Goal: Transaction & Acquisition: Purchase product/service

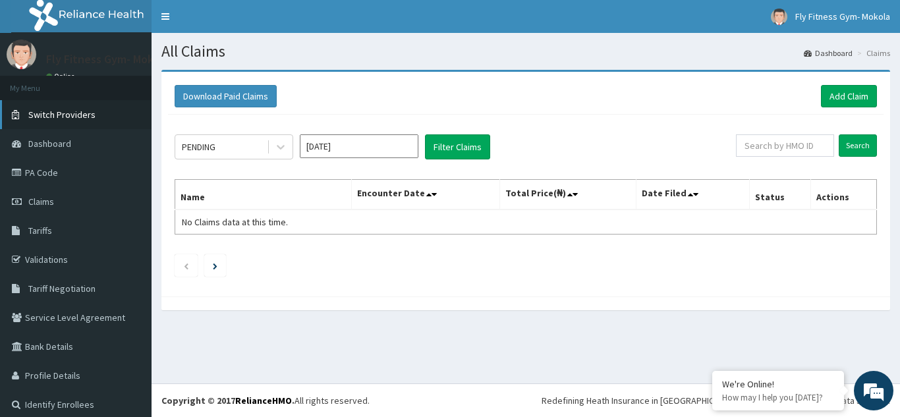
click at [45, 113] on span "Switch Providers" at bounding box center [61, 115] width 67 height 12
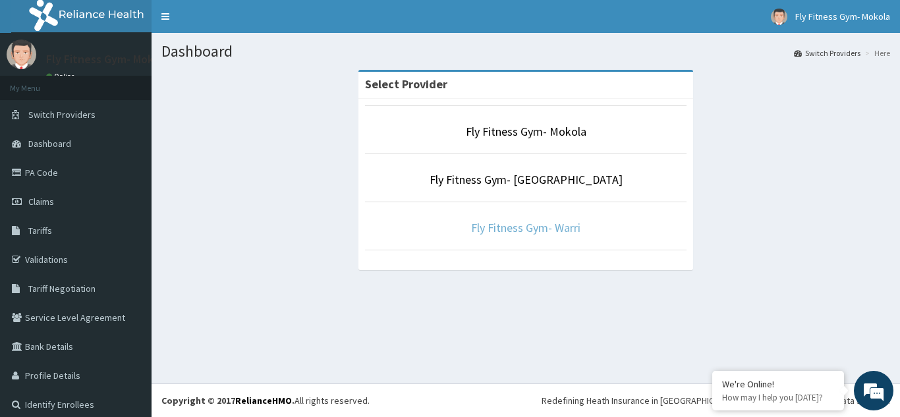
click at [542, 229] on link "Fly Fitness Gym- Warri" at bounding box center [525, 227] width 109 height 15
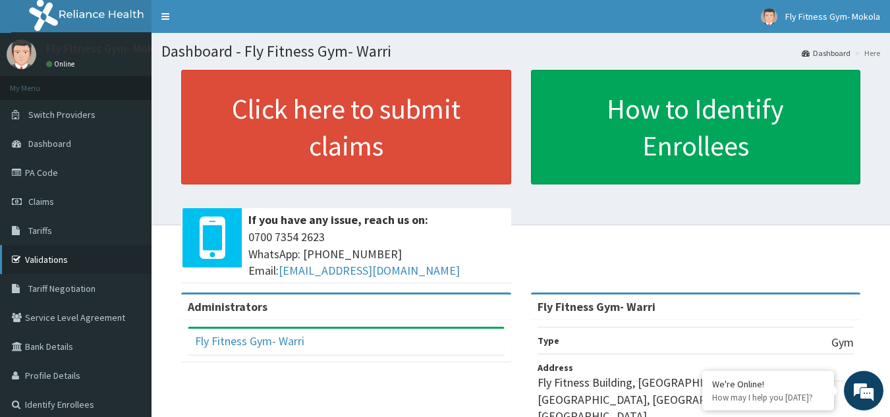
click at [58, 261] on link "Validations" at bounding box center [76, 259] width 152 height 29
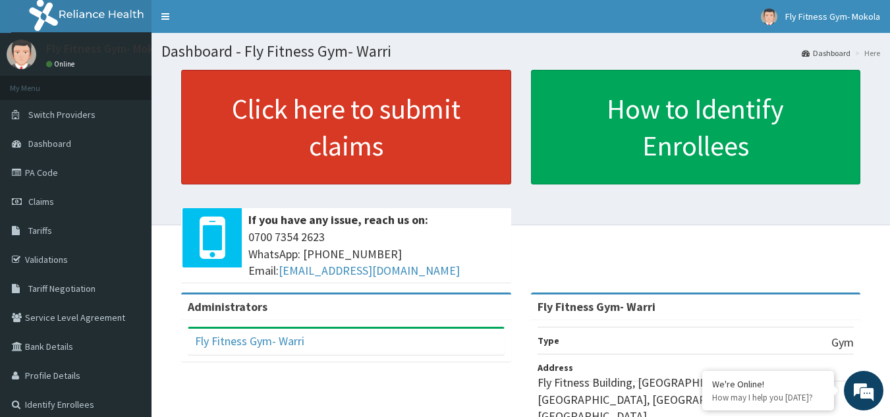
click at [392, 156] on link "Click here to submit claims" at bounding box center [346, 127] width 330 height 115
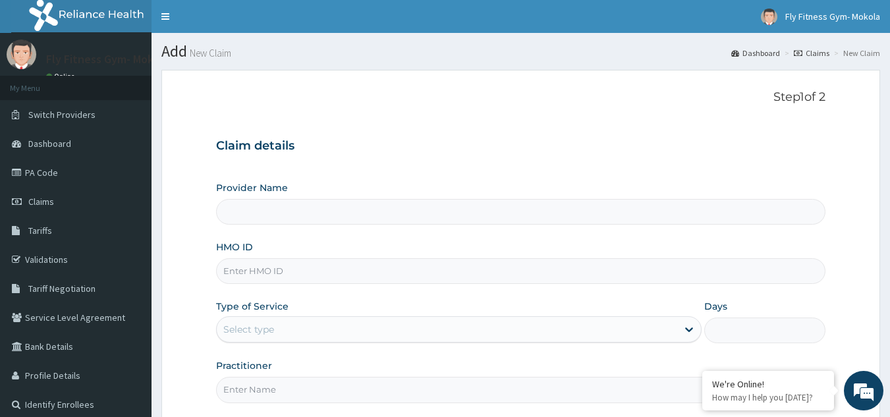
type input "Fly Fitness Gym- Warri"
type input "1"
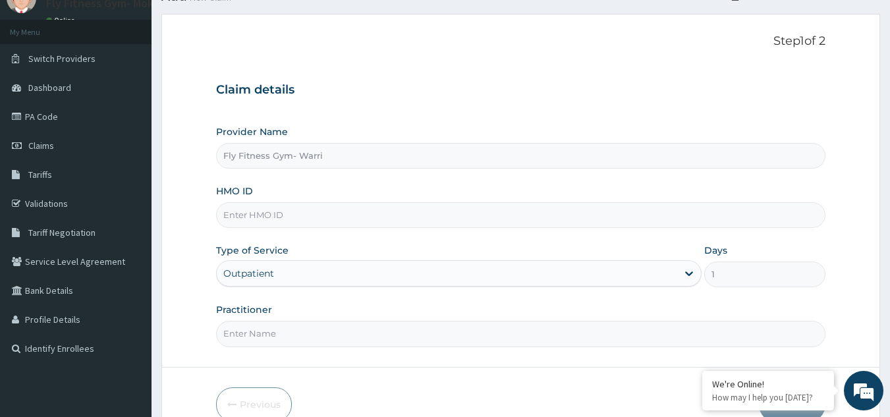
click at [394, 219] on input "HMO ID" at bounding box center [521, 215] width 610 height 26
click at [254, 215] on input "HMO ID" at bounding box center [521, 215] width 610 height 26
type input "PRS/10015/B"
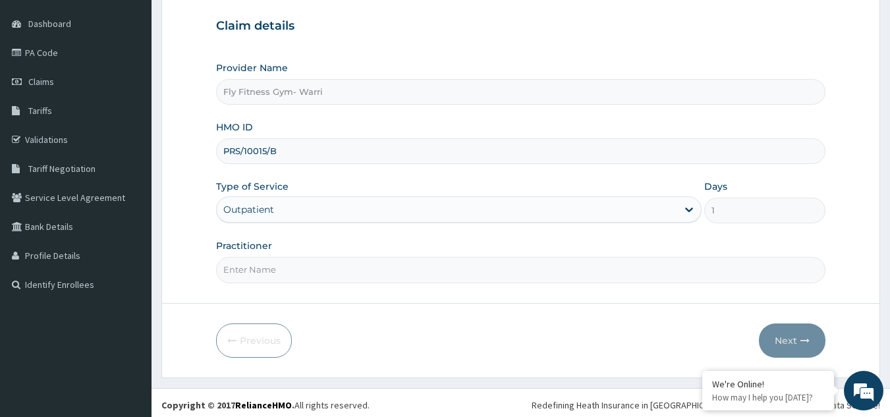
scroll to position [121, 0]
click at [355, 273] on input "Practitioner" at bounding box center [521, 269] width 610 height 26
type input "FLY FITNESS GYM"
click at [802, 348] on button "Next" at bounding box center [792, 340] width 67 height 34
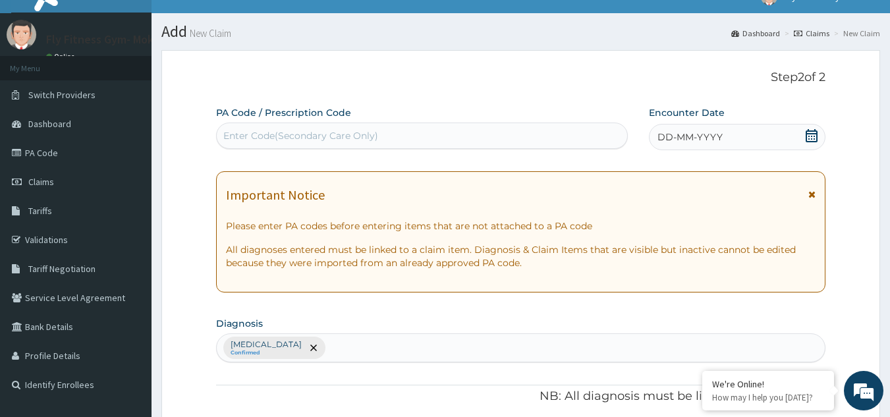
scroll to position [19, 0]
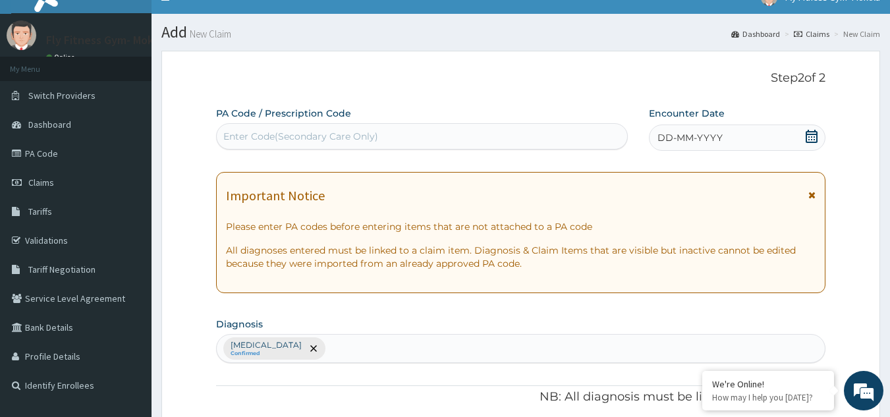
click at [429, 135] on div "Enter Code(Secondary Care Only)" at bounding box center [422, 136] width 411 height 21
click at [720, 142] on span "DD-MM-YYYY" at bounding box center [690, 137] width 65 height 13
click at [397, 131] on div "Enter Code(Secondary Care Only)" at bounding box center [422, 136] width 411 height 21
type input "PA/331B3C"
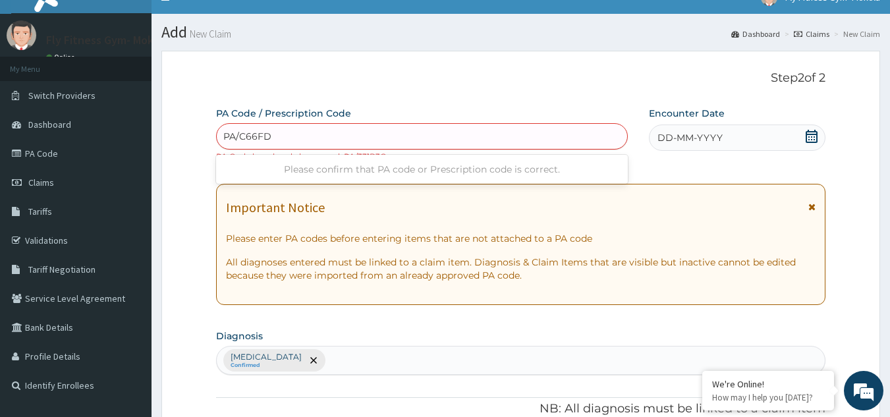
type input "PA/C66FD1"
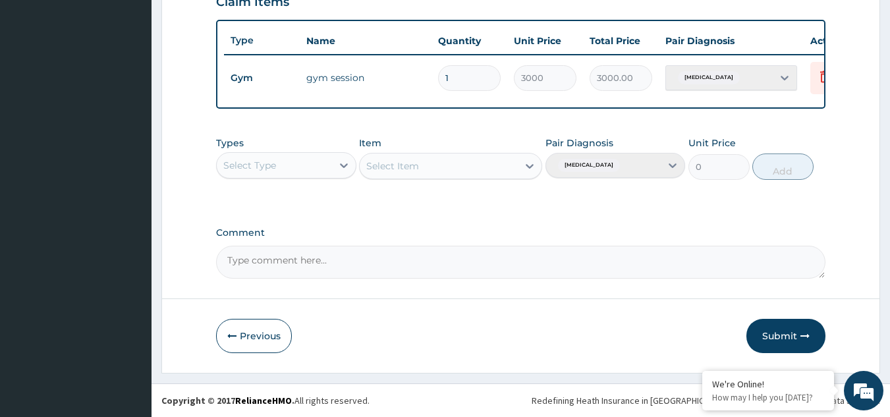
scroll to position [476, 0]
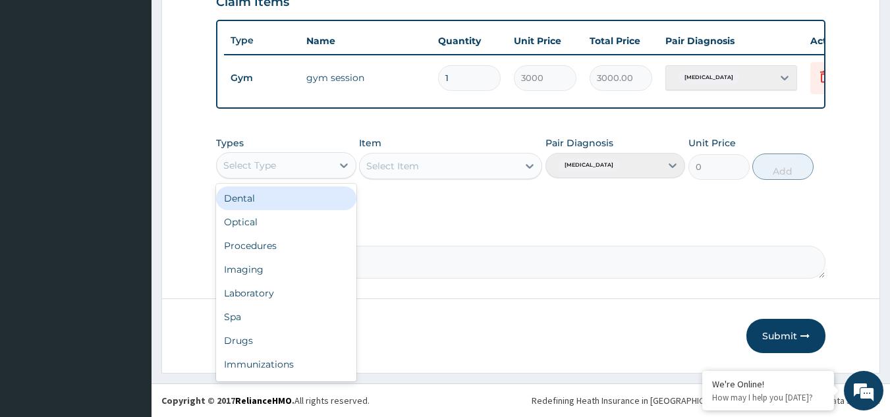
click at [312, 169] on div "Select Type" at bounding box center [274, 165] width 115 height 21
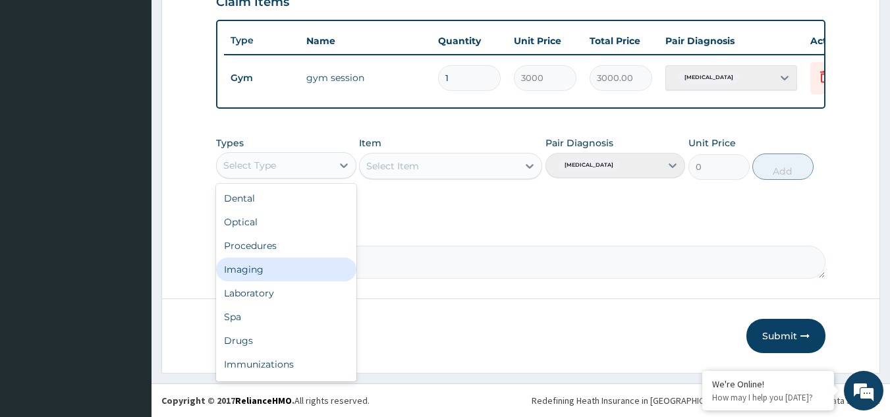
scroll to position [45, 0]
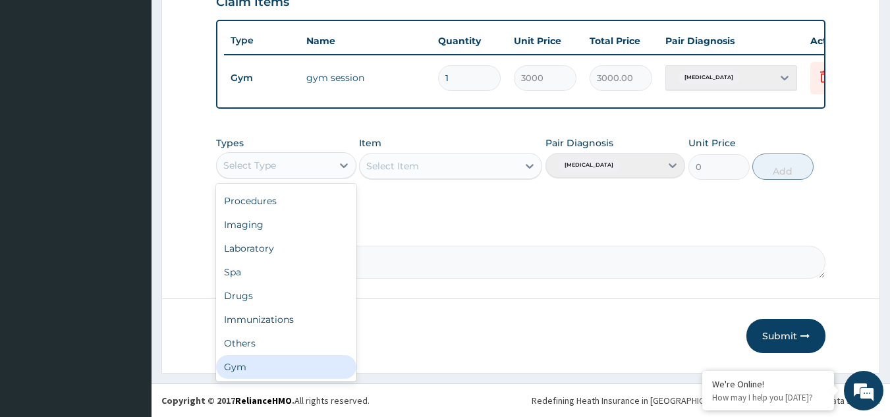
click at [277, 368] on div "Gym" at bounding box center [286, 367] width 140 height 24
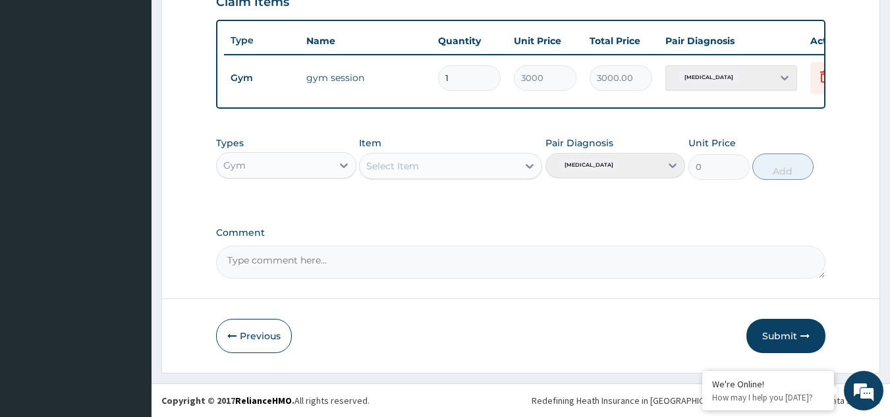
click at [472, 171] on div "Select Item" at bounding box center [439, 166] width 158 height 21
click at [474, 198] on div "GYM SESSION" at bounding box center [450, 199] width 183 height 24
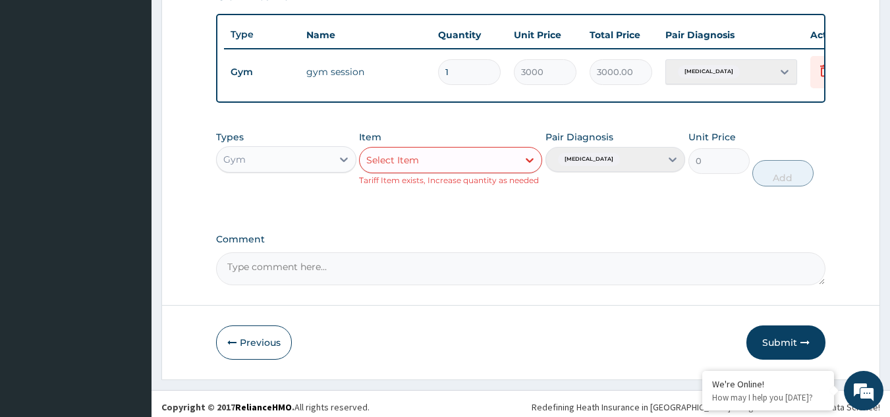
click at [467, 154] on div "Item Select Item Tariff Item exists, Increase quantity as needed" at bounding box center [450, 158] width 183 height 56
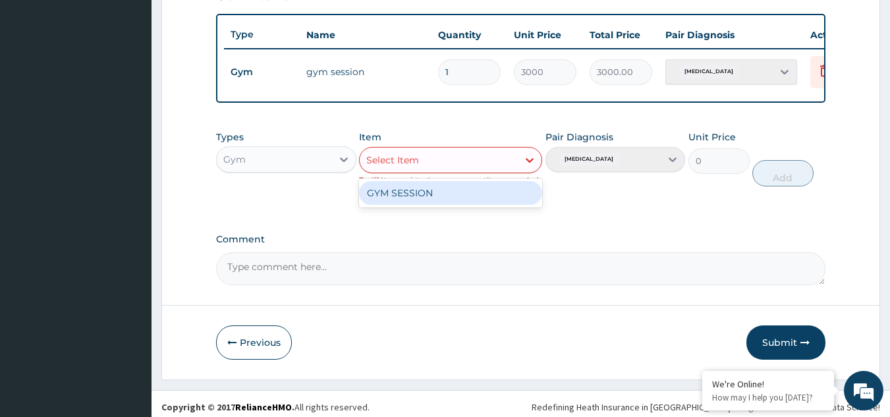
click at [469, 171] on div "Select Item" at bounding box center [439, 160] width 158 height 21
click at [457, 200] on div "GYM SESSION" at bounding box center [450, 193] width 183 height 24
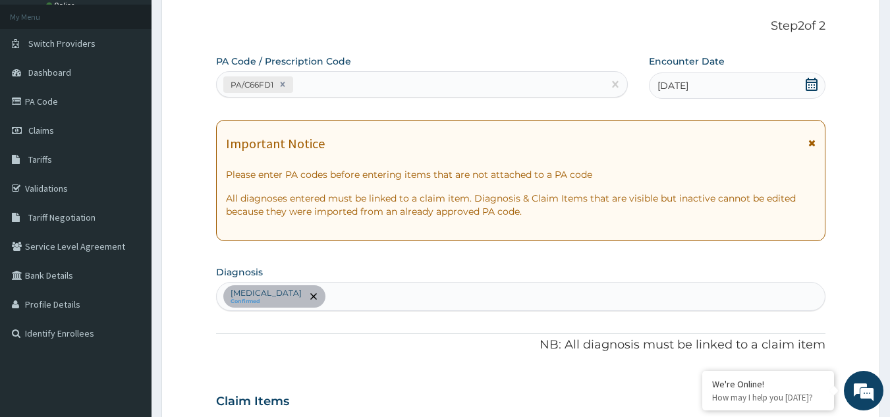
scroll to position [67, 0]
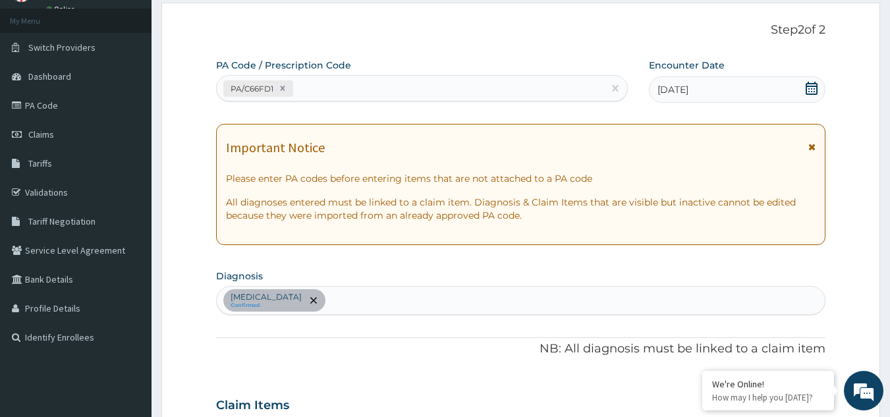
drag, startPoint x: 273, startPoint y: 60, endPoint x: 527, endPoint y: 28, distance: 256.3
click at [527, 28] on p "Step 2 of 2" at bounding box center [521, 30] width 610 height 14
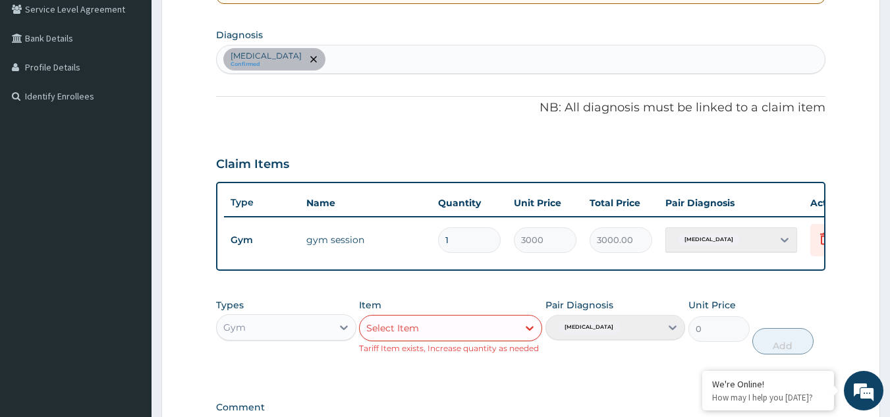
scroll to position [310, 0]
click at [322, 327] on div "Gym" at bounding box center [274, 326] width 115 height 21
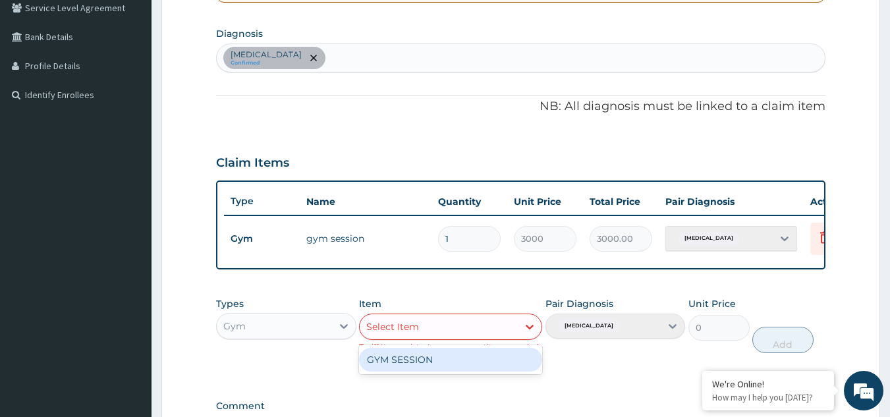
click at [410, 333] on div "Select Item" at bounding box center [392, 326] width 53 height 13
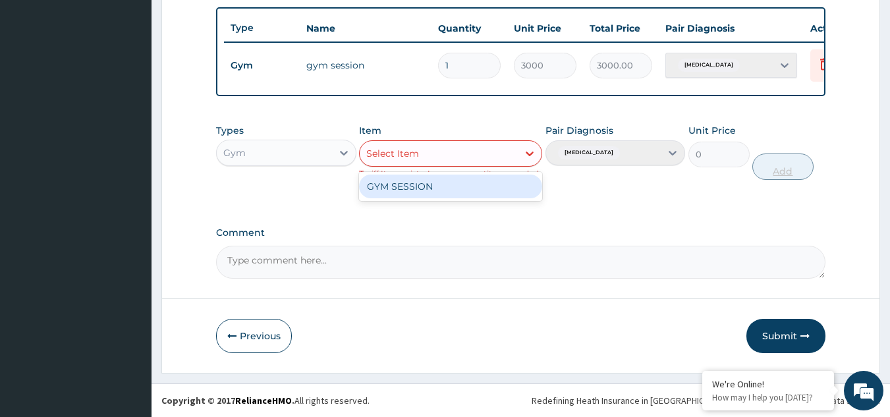
scroll to position [493, 0]
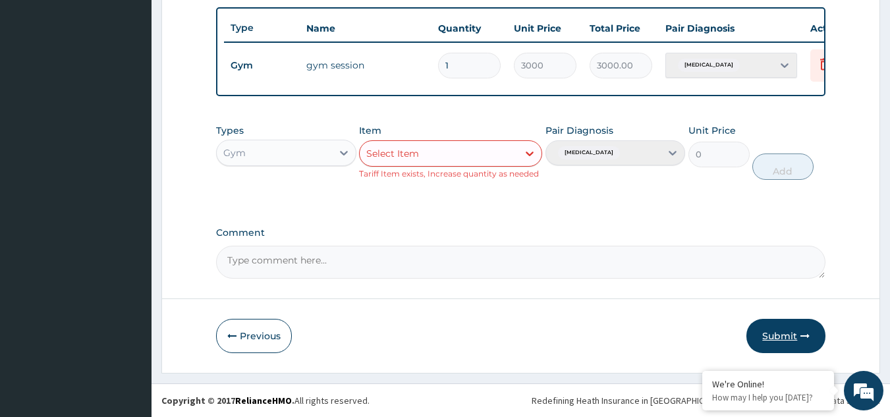
click at [787, 337] on button "Submit" at bounding box center [786, 336] width 79 height 34
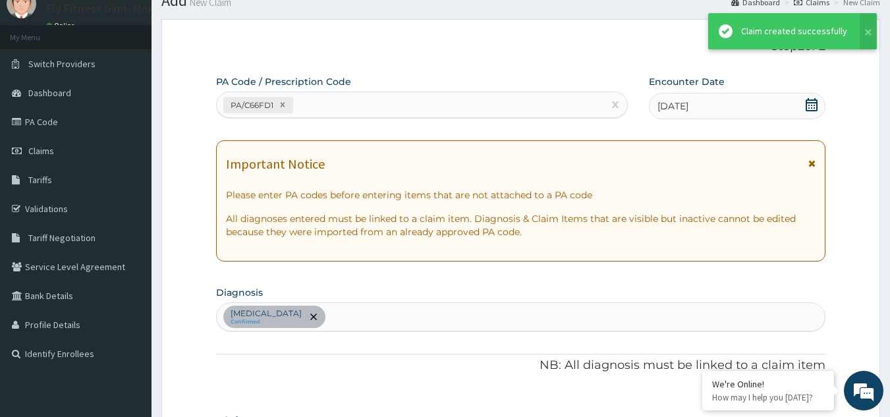
scroll to position [480, 0]
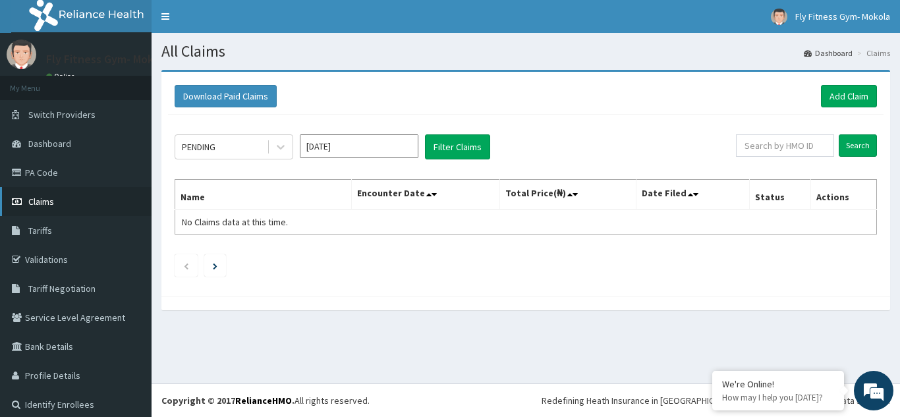
click at [47, 208] on link "Claims" at bounding box center [76, 201] width 152 height 29
click at [278, 148] on icon at bounding box center [280, 146] width 13 height 13
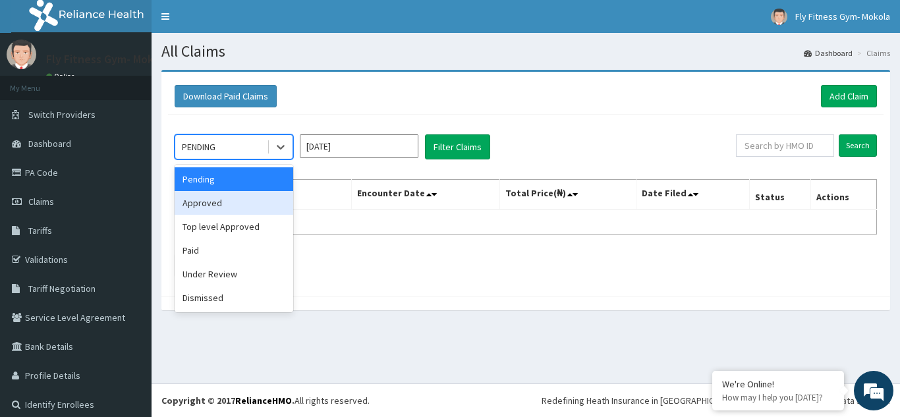
click at [235, 212] on div "Approved" at bounding box center [234, 203] width 119 height 24
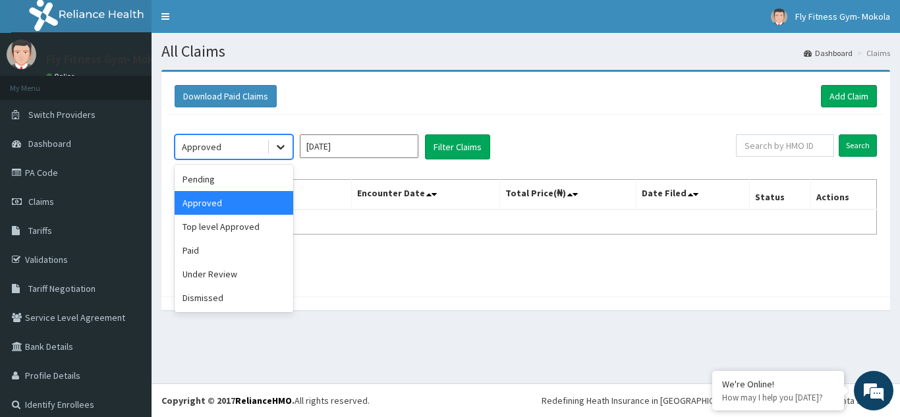
click at [277, 147] on icon at bounding box center [280, 146] width 13 height 13
click at [242, 225] on div "Top level Approved" at bounding box center [234, 227] width 119 height 24
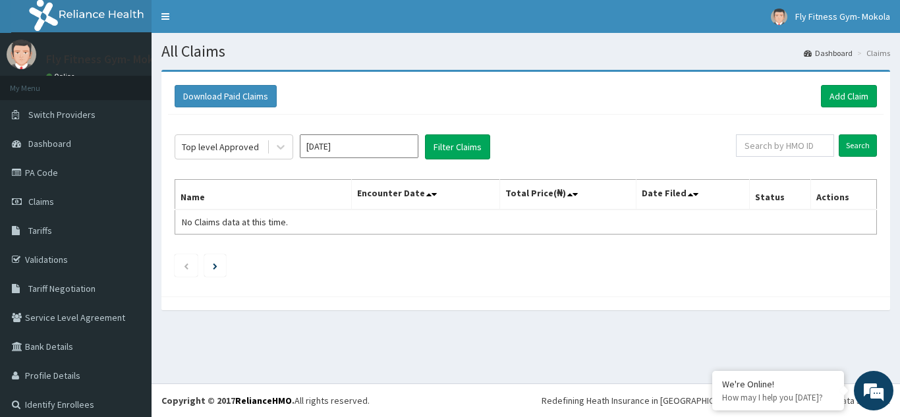
click at [293, 143] on div "Top level Approved Oct 2025 Filter Claims" at bounding box center [455, 146] width 561 height 25
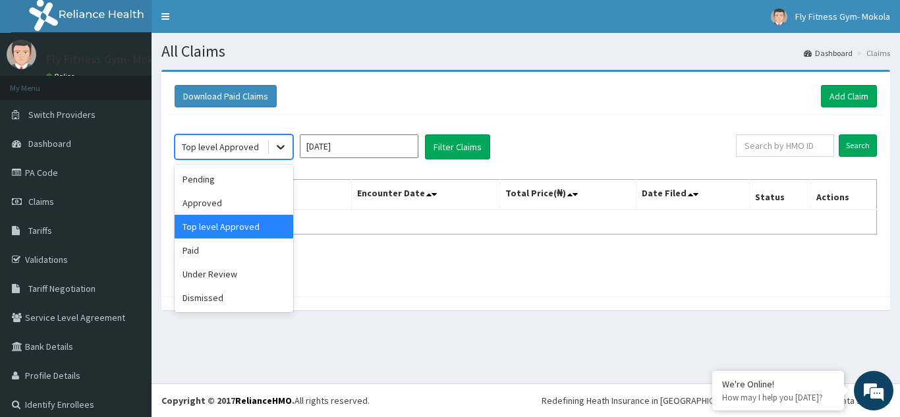
click at [281, 148] on icon at bounding box center [281, 148] width 8 height 5
click at [221, 259] on div "Paid" at bounding box center [234, 251] width 119 height 24
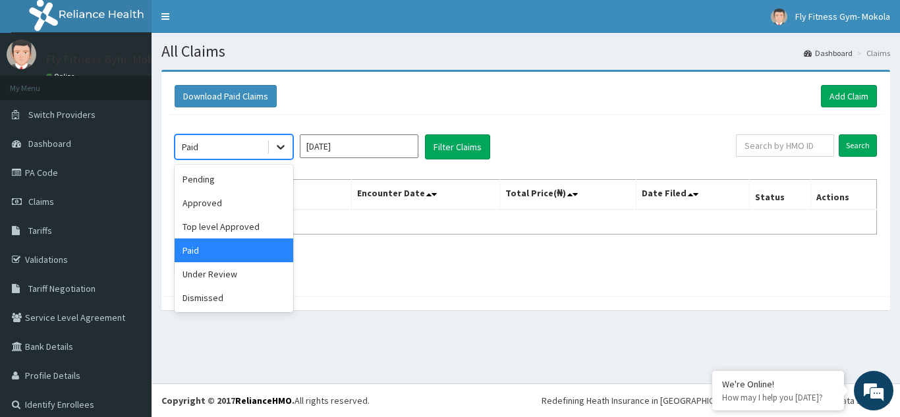
click at [285, 149] on icon at bounding box center [280, 146] width 13 height 13
click at [220, 271] on div "Under Review" at bounding box center [234, 274] width 119 height 24
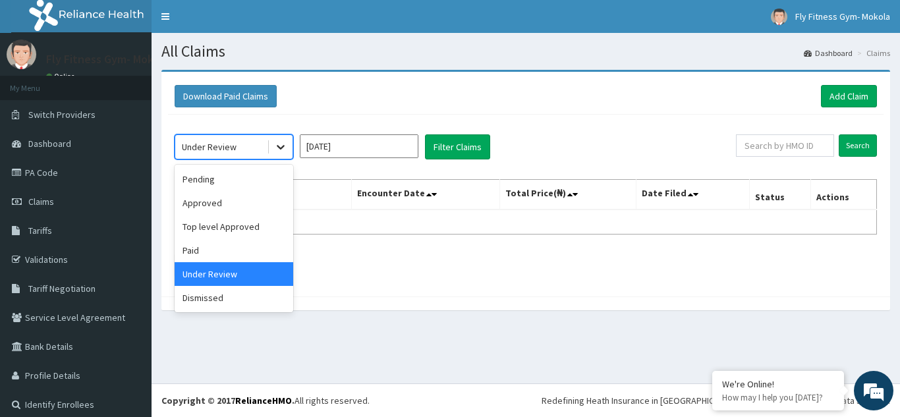
click at [273, 156] on div at bounding box center [281, 147] width 24 height 24
click at [209, 293] on div "Dismissed" at bounding box center [234, 298] width 119 height 24
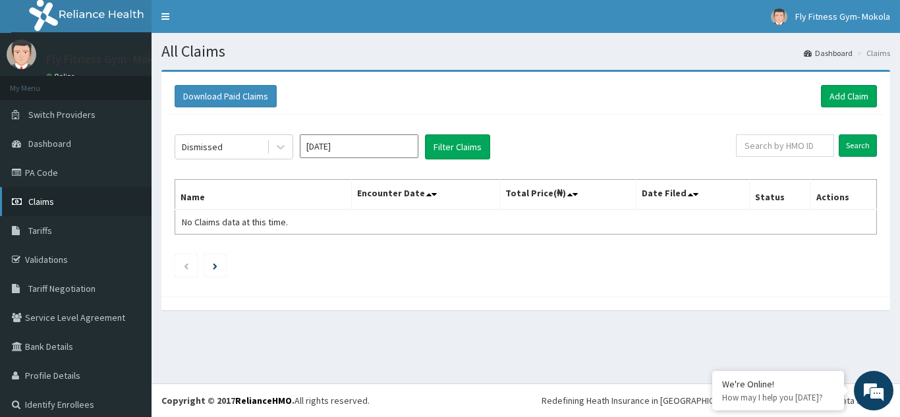
click at [59, 203] on link "Claims" at bounding box center [76, 201] width 152 height 29
click at [428, 194] on icon at bounding box center [428, 194] width 5 height 9
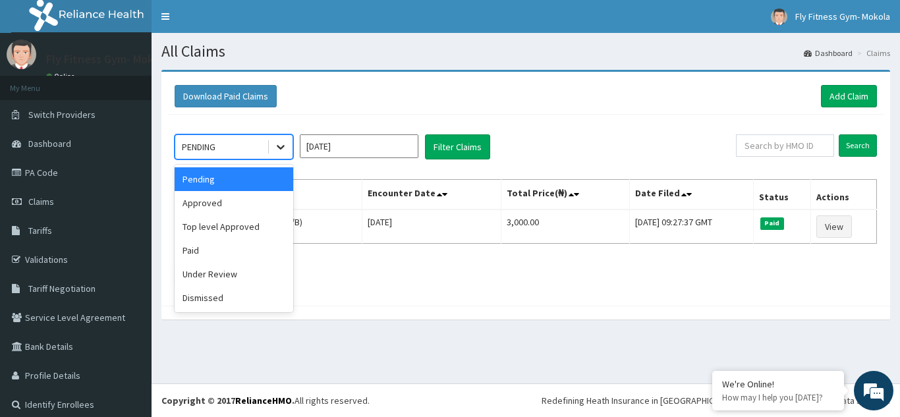
click at [285, 151] on icon at bounding box center [280, 146] width 13 height 13
click at [245, 209] on div "Approved" at bounding box center [234, 203] width 119 height 24
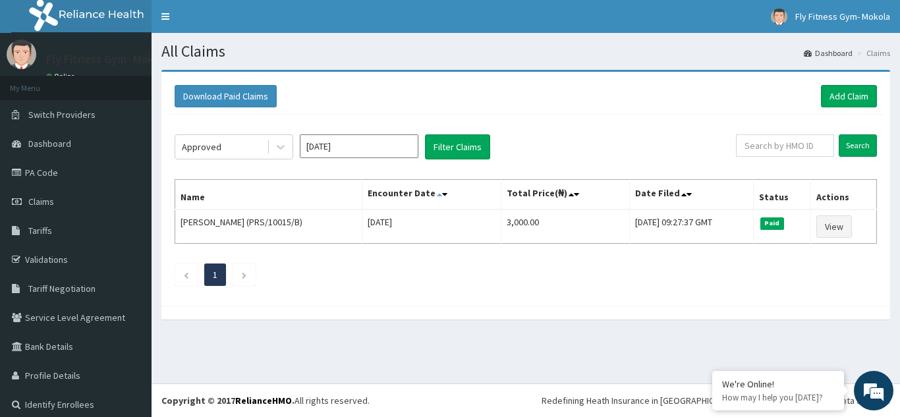
click at [437, 191] on icon at bounding box center [439, 194] width 5 height 9
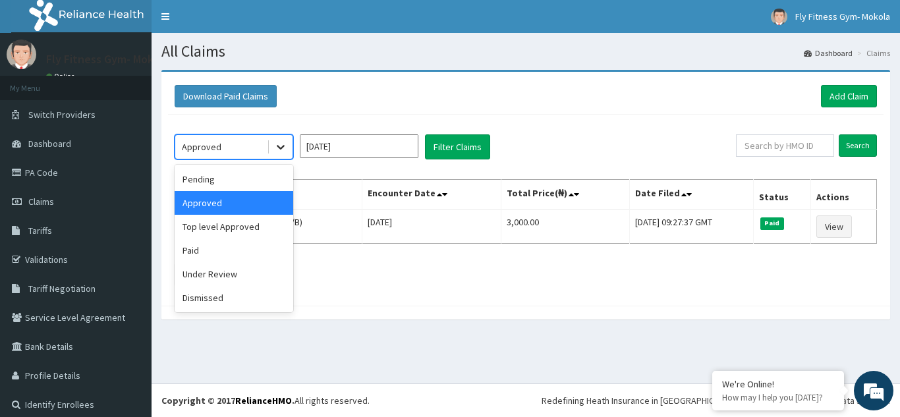
click at [283, 148] on icon at bounding box center [280, 146] width 13 height 13
click at [219, 247] on div "Paid" at bounding box center [234, 251] width 119 height 24
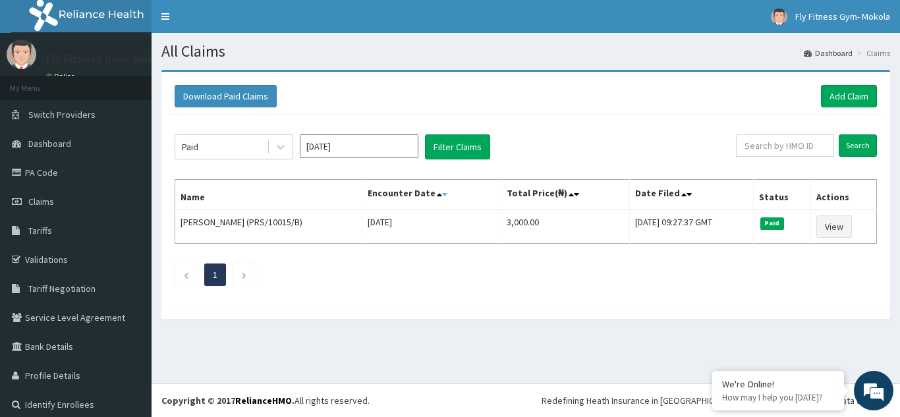
click at [442, 198] on icon at bounding box center [444, 194] width 5 height 9
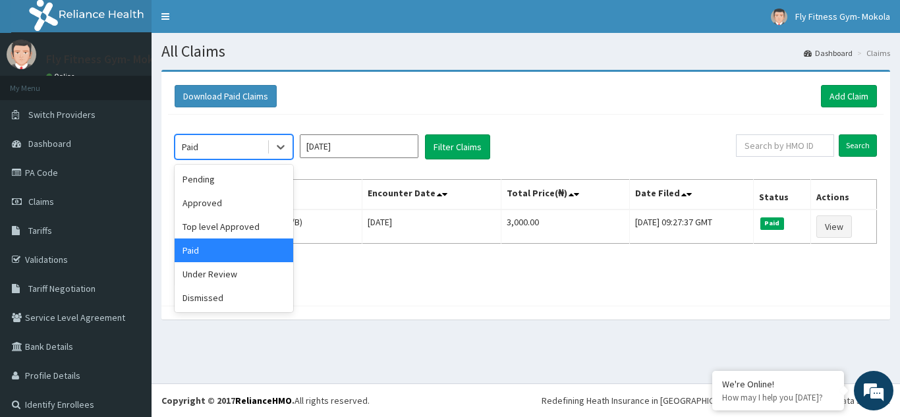
click at [263, 152] on div "Paid" at bounding box center [221, 146] width 92 height 21
click at [208, 293] on div "Dismissed" at bounding box center [234, 298] width 119 height 24
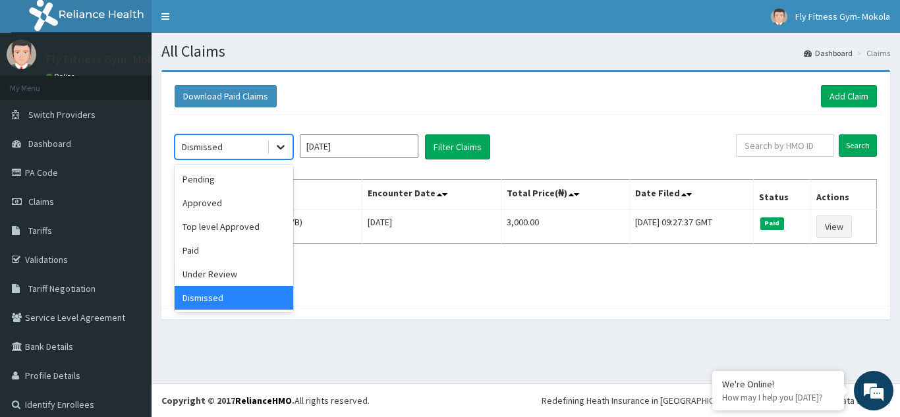
click at [279, 152] on icon at bounding box center [280, 146] width 13 height 13
click at [248, 180] on div "Pending" at bounding box center [234, 179] width 119 height 24
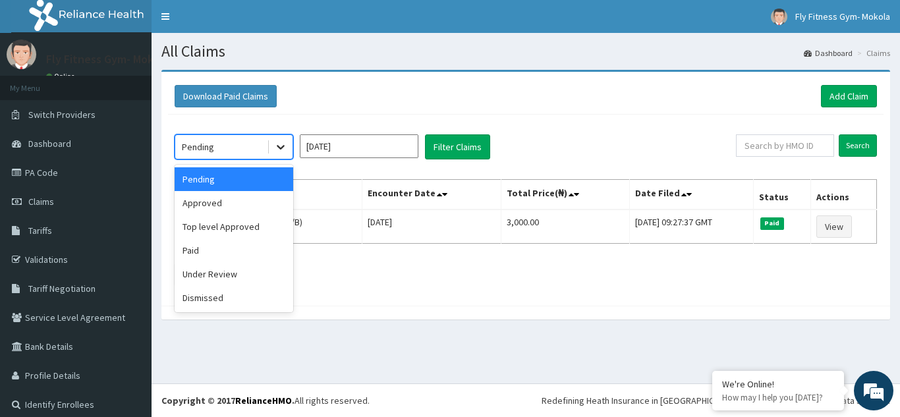
click at [283, 148] on icon at bounding box center [281, 148] width 8 height 5
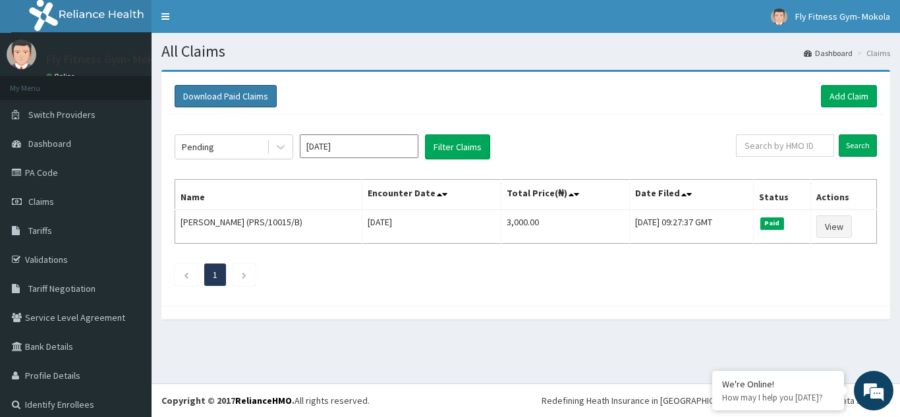
click at [263, 97] on button "Download Paid Claims" at bounding box center [226, 96] width 102 height 22
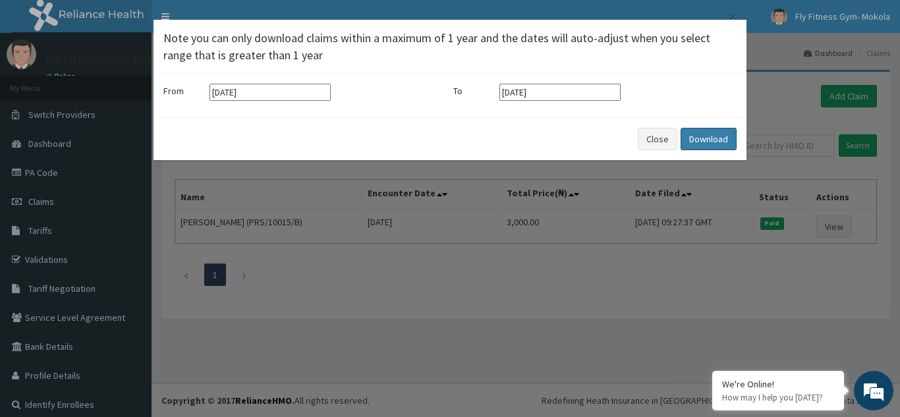
click at [701, 140] on button "Download" at bounding box center [709, 139] width 56 height 22
click at [464, 318] on div "× Note you can only download claims within a maximum of 1 year and the dates wi…" at bounding box center [450, 208] width 900 height 417
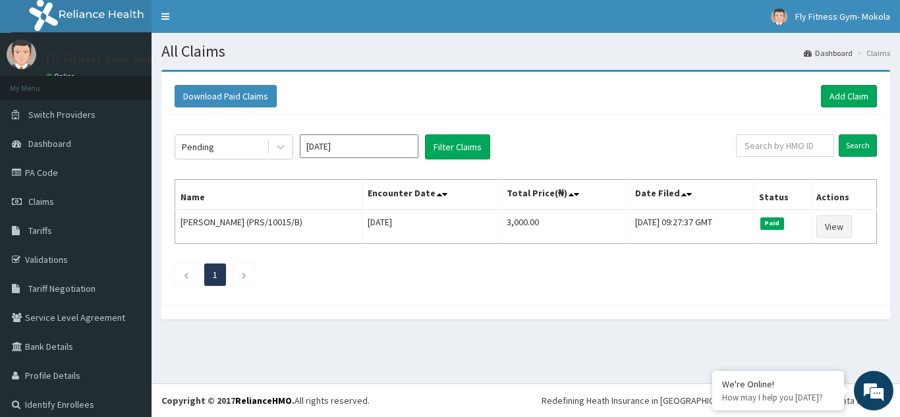
click at [548, 94] on div "Download Paid Claims Add Claim" at bounding box center [526, 96] width 702 height 22
click at [828, 55] on link "Dashboard" at bounding box center [828, 52] width 49 height 11
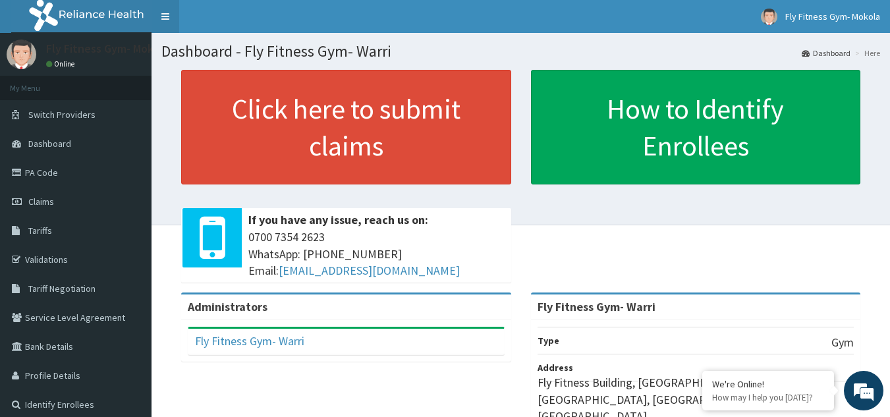
click at [162, 13] on link "Toggle navigation" at bounding box center [166, 16] width 28 height 33
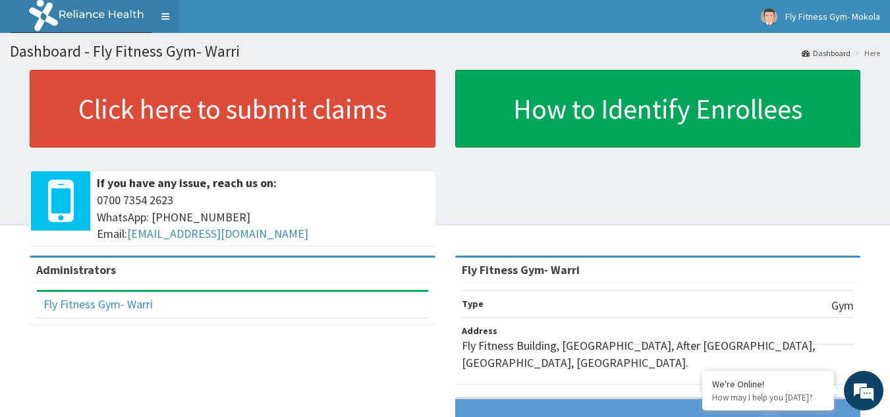
click at [171, 13] on link "Toggle navigation" at bounding box center [166, 16] width 28 height 33
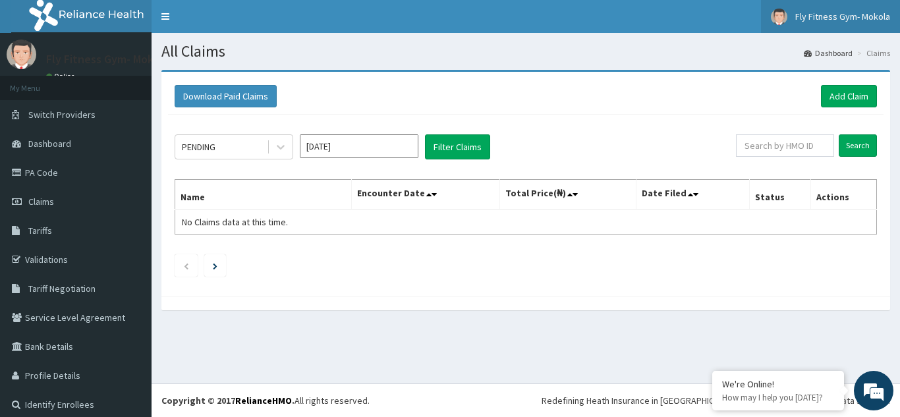
click at [771, 10] on img at bounding box center [779, 17] width 16 height 16
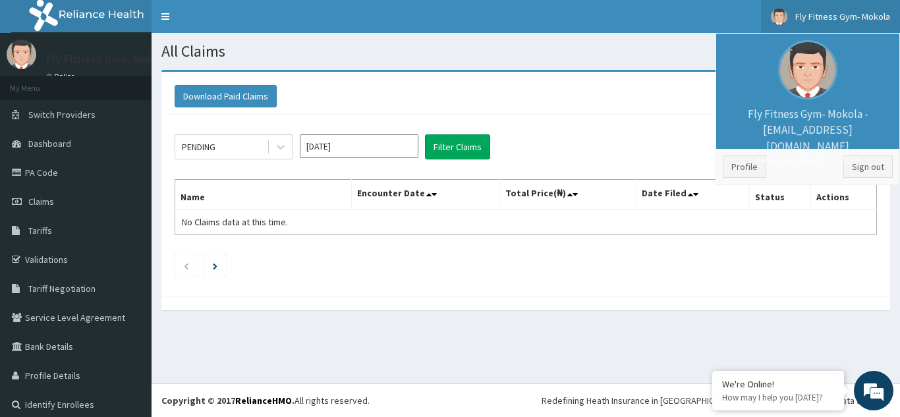
scroll to position [9, 0]
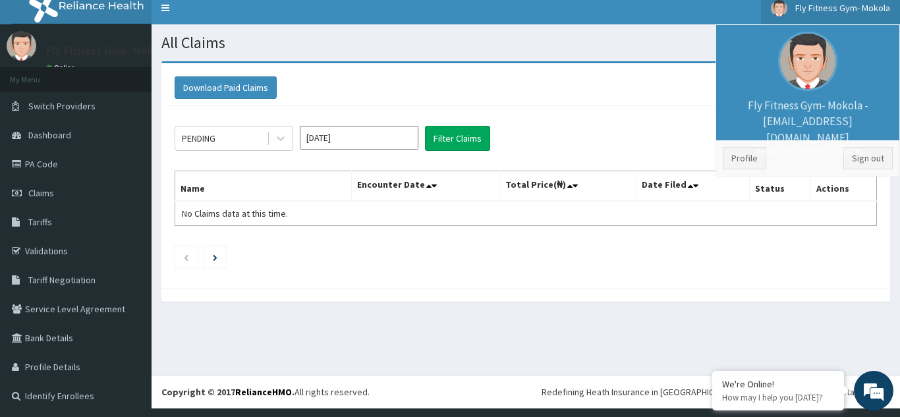
click at [796, 146] on small "Member since [DATE] 7:55:54 PM" at bounding box center [808, 151] width 170 height 11
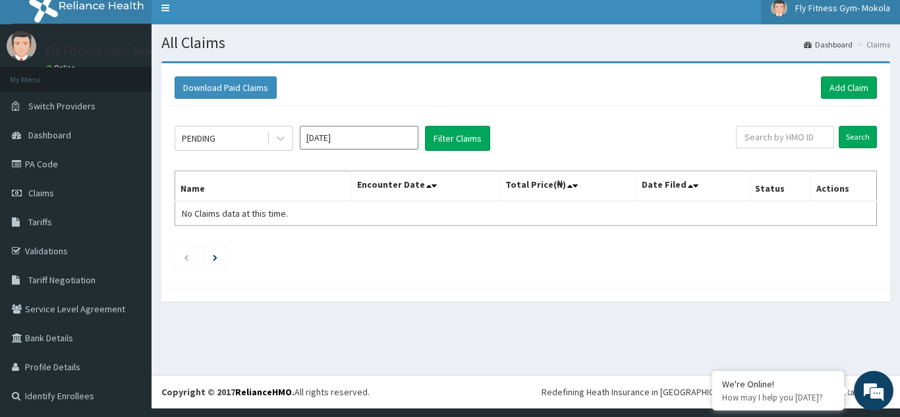
click at [803, 1] on link "Fly Fitness Gym- Mokola" at bounding box center [830, 7] width 139 height 33
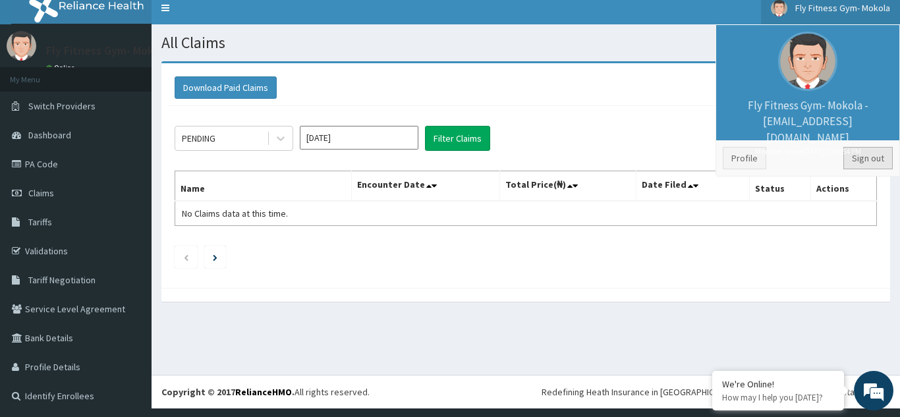
click at [869, 167] on link "Sign out" at bounding box center [867, 158] width 49 height 22
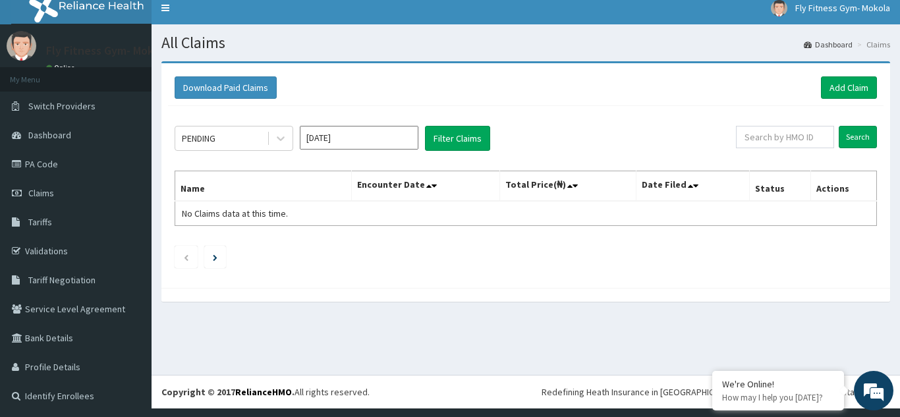
scroll to position [0, 0]
